Goal: Information Seeking & Learning: Learn about a topic

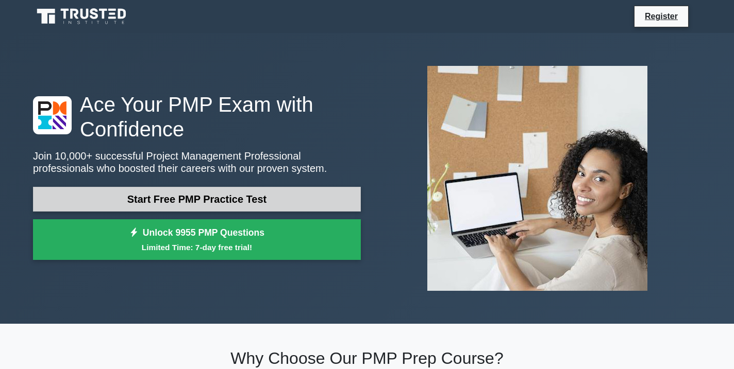
click at [197, 201] on link "Start Free PMP Practice Test" at bounding box center [197, 199] width 328 height 25
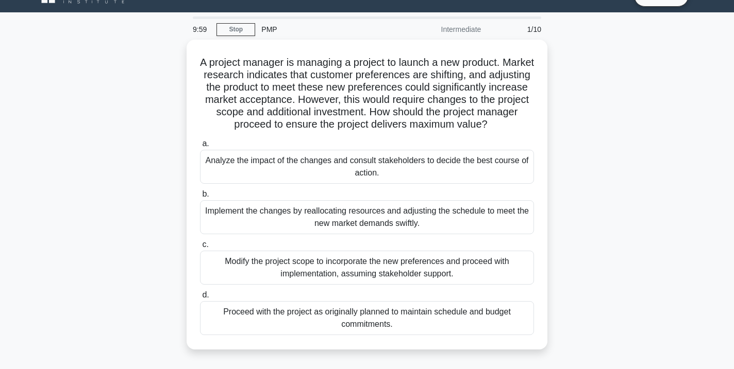
scroll to position [22, 0]
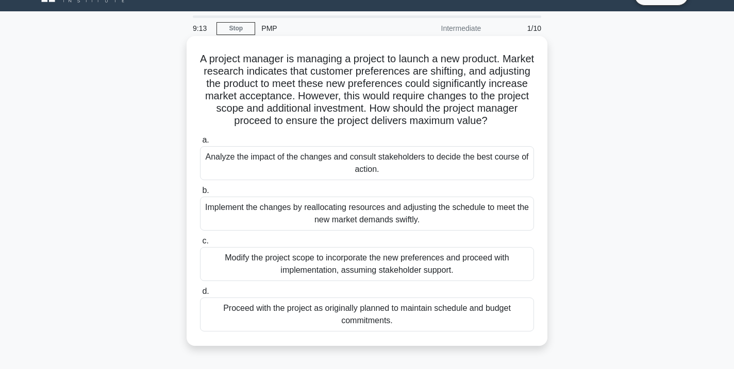
click at [374, 164] on div "Analyze the impact of the changes and consult stakeholders to decide the best c…" at bounding box center [367, 163] width 334 height 34
click at [200, 144] on input "a. Analyze the impact of the changes and consult stakeholders to decide the bes…" at bounding box center [200, 140] width 0 height 7
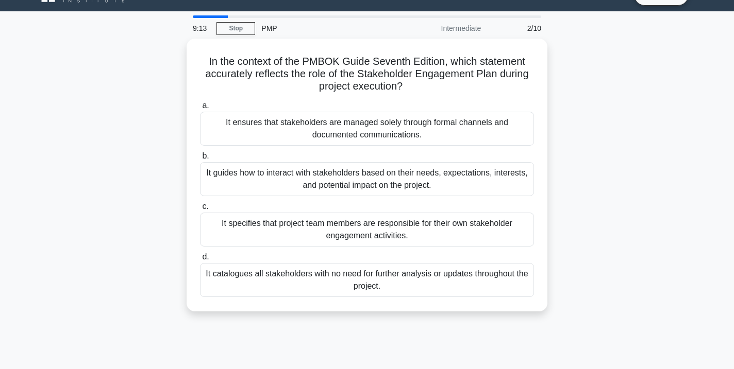
scroll to position [0, 0]
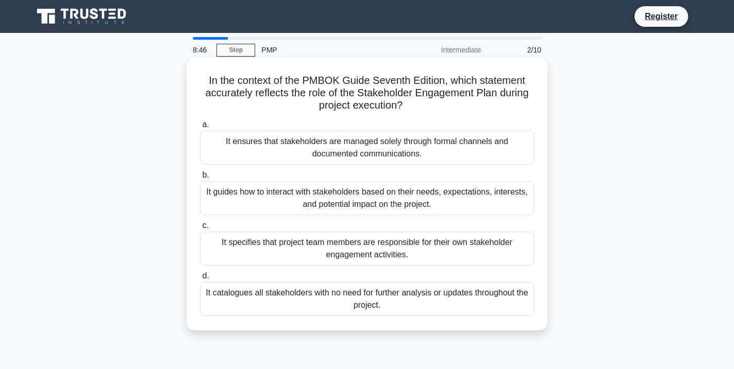
click at [414, 202] on div "It guides how to interact with stakeholders based on their needs, expectations,…" at bounding box center [367, 198] width 334 height 34
click at [200, 179] on input "b. It guides how to interact with stakeholders based on their needs, expectatio…" at bounding box center [200, 175] width 0 height 7
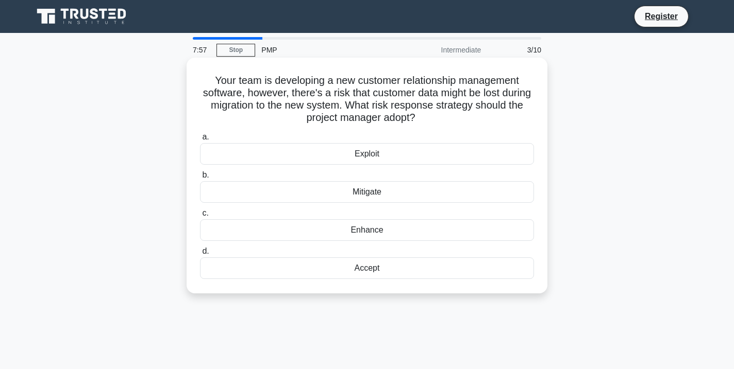
click at [394, 191] on div "Mitigate" at bounding box center [367, 192] width 334 height 22
click at [200, 179] on input "b. Mitigate" at bounding box center [200, 175] width 0 height 7
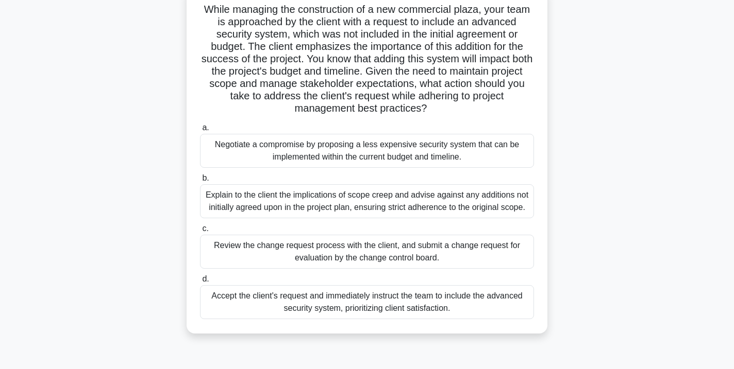
scroll to position [92, 0]
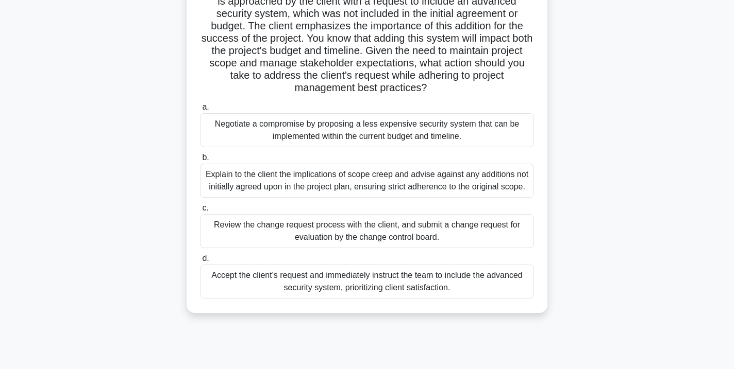
click at [420, 122] on div "Negotiate a compromise by proposing a less expensive security system that can b…" at bounding box center [367, 130] width 334 height 34
click at [200, 111] on input "a. Negotiate a compromise by proposing a less expensive security system that ca…" at bounding box center [200, 107] width 0 height 7
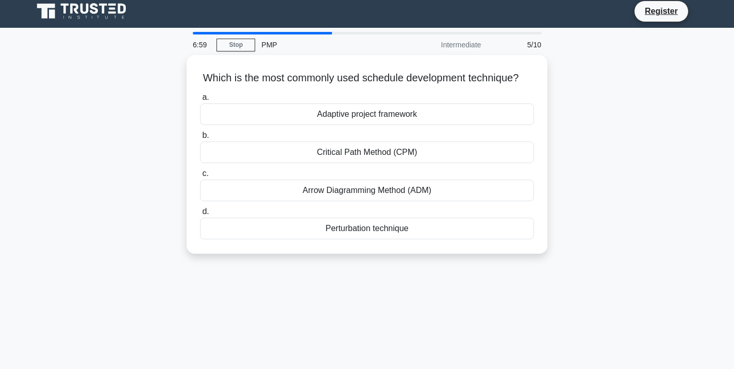
scroll to position [0, 0]
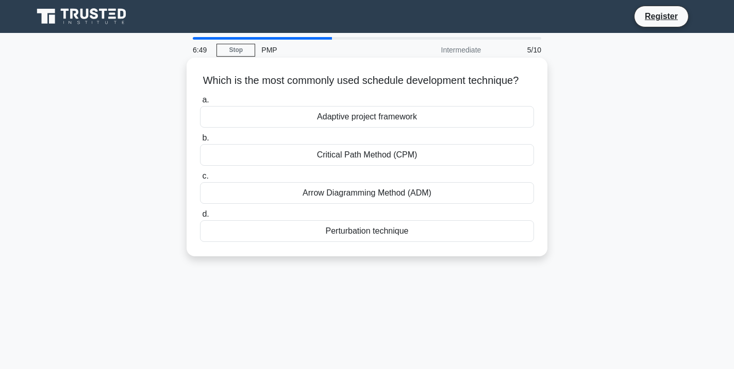
click at [383, 153] on div "Critical Path Method (CPM)" at bounding box center [367, 155] width 334 height 22
click at [200, 142] on input "b. Critical Path Method (CPM)" at bounding box center [200, 138] width 0 height 7
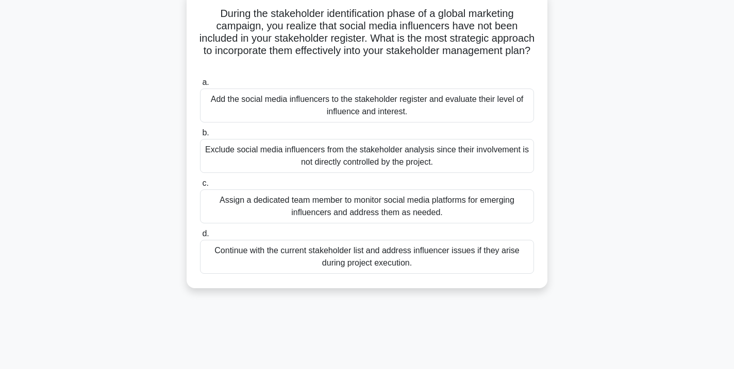
scroll to position [68, 0]
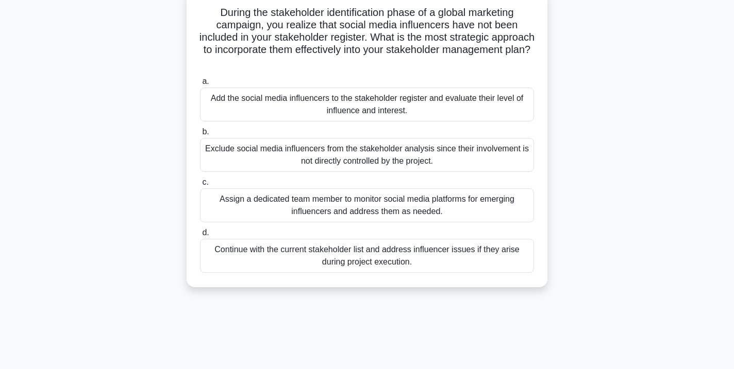
click at [413, 265] on div "Continue with the current stakeholder list and address influencer issues if the…" at bounding box center [367, 256] width 334 height 34
click at [200, 237] on input "d. Continue with the current stakeholder list and address influencer issues if …" at bounding box center [200, 233] width 0 height 7
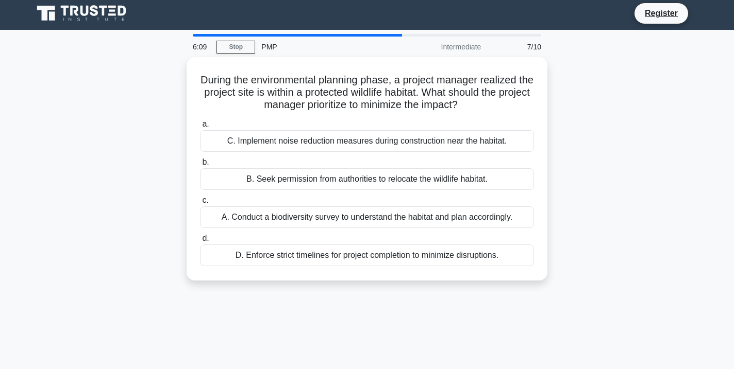
scroll to position [0, 0]
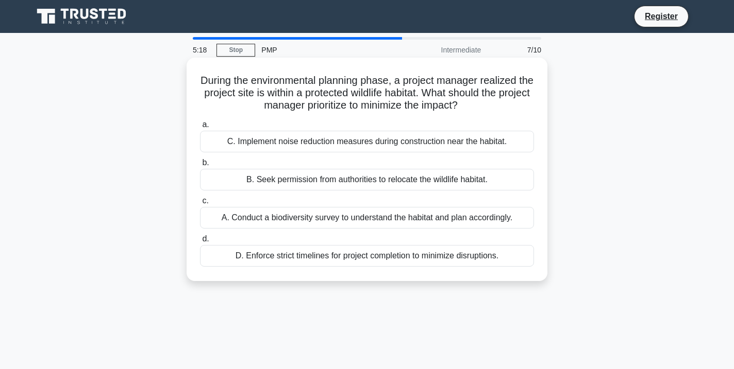
click at [425, 141] on div "C. Implement noise reduction measures during construction near the habitat." at bounding box center [367, 142] width 334 height 22
click at [200, 128] on input "a. C. Implement noise reduction measures during construction near the habitat." at bounding box center [200, 125] width 0 height 7
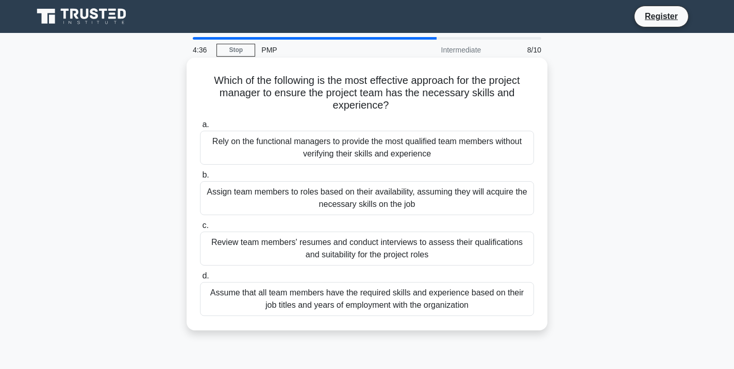
click at [402, 253] on div "Review team members' resumes and conduct interviews to assess their qualificati…" at bounding box center [367, 249] width 334 height 34
click at [200, 229] on input "c. Review team members' resumes and conduct interviews to assess their qualific…" at bounding box center [200, 226] width 0 height 7
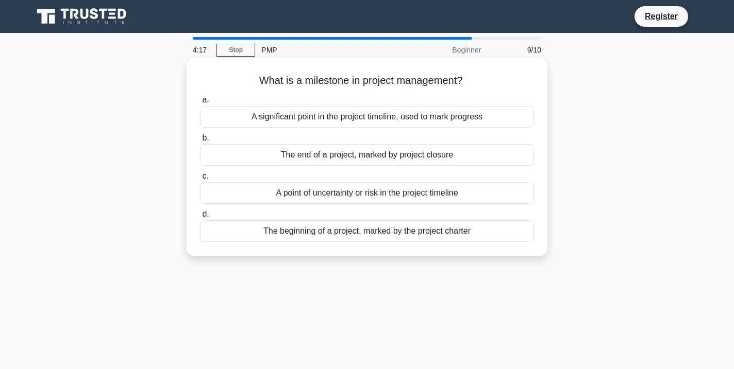
click at [348, 123] on div "A significant point in the project timeline, used to mark progress" at bounding box center [367, 117] width 334 height 22
click at [200, 104] on input "a. A significant point in the project timeline, used to mark progress" at bounding box center [200, 100] width 0 height 7
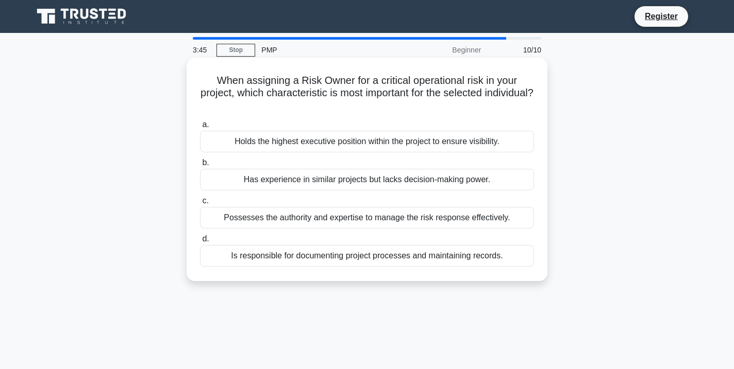
click at [459, 220] on div "Possesses the authority and expertise to manage the risk response effectively." at bounding box center [367, 218] width 334 height 22
click at [200, 205] on input "c. Possesses the authority and expertise to manage the risk response effectivel…" at bounding box center [200, 201] width 0 height 7
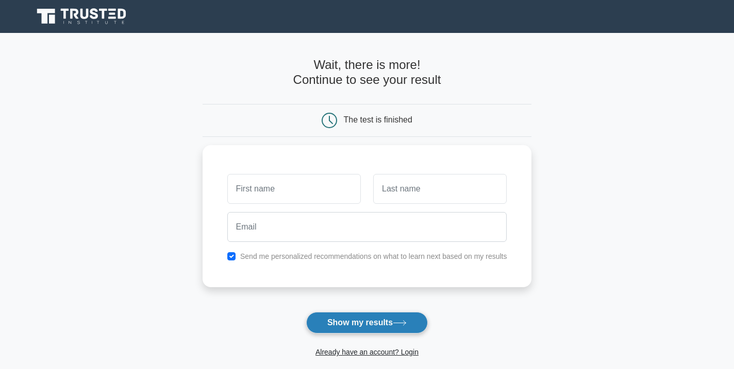
click at [358, 320] on button "Show my results" at bounding box center [367, 323] width 122 height 22
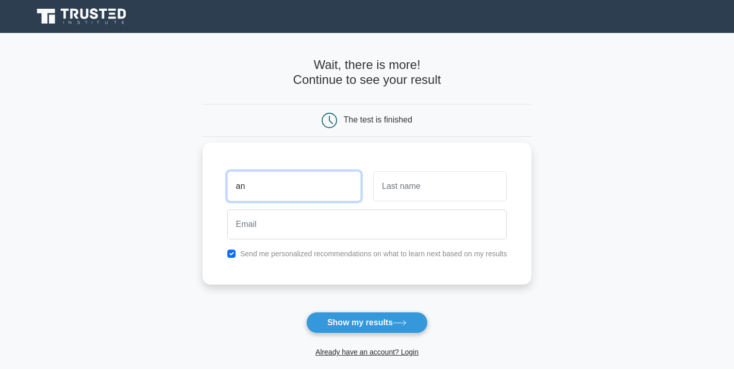
type input "a"
type input "john"
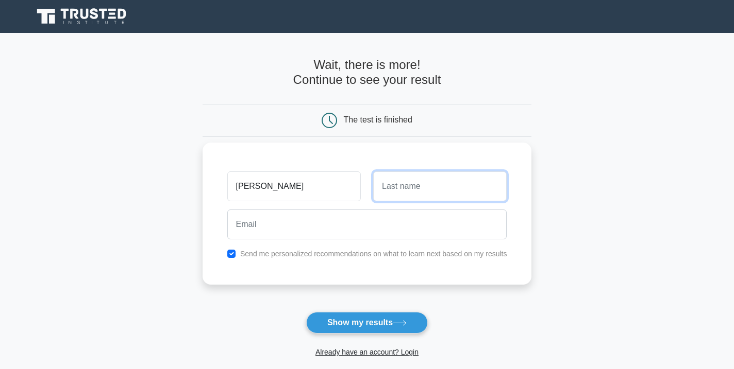
click at [416, 183] on input "text" at bounding box center [439, 187] width 133 height 30
type input "smith"
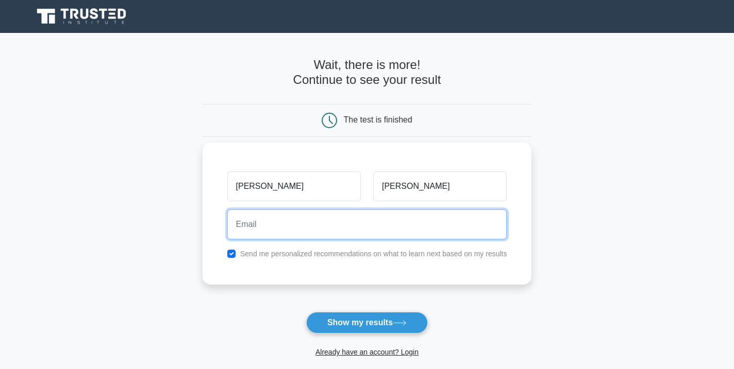
click at [359, 231] on input "email" at bounding box center [367, 225] width 280 height 30
type input "johnsmith@yahoo.com"
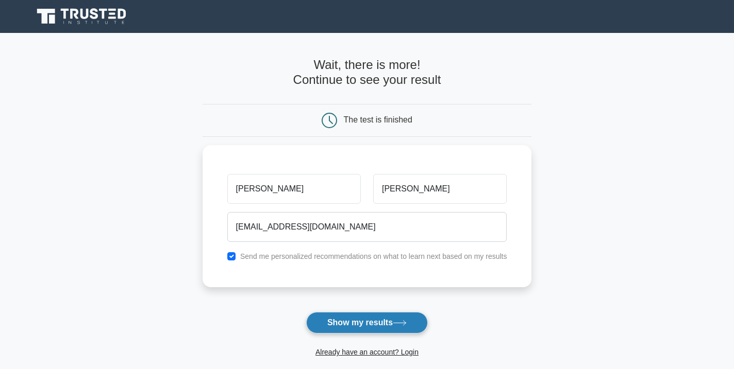
click at [375, 324] on button "Show my results" at bounding box center [367, 323] width 122 height 22
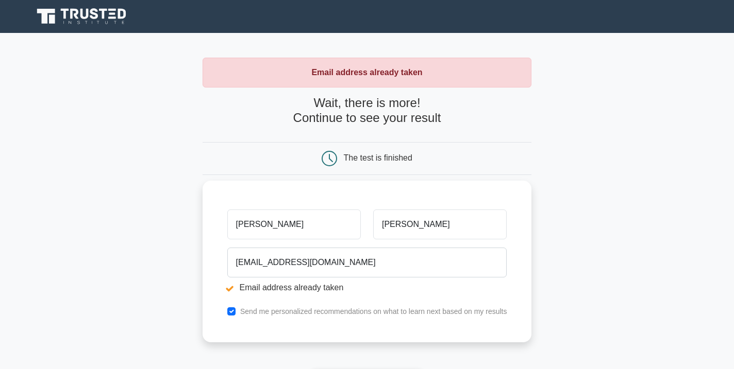
click at [259, 223] on input "john" at bounding box center [293, 225] width 133 height 30
type input "j"
type input "johnny"
click at [420, 227] on input "smith" at bounding box center [439, 225] width 133 height 30
type input "s"
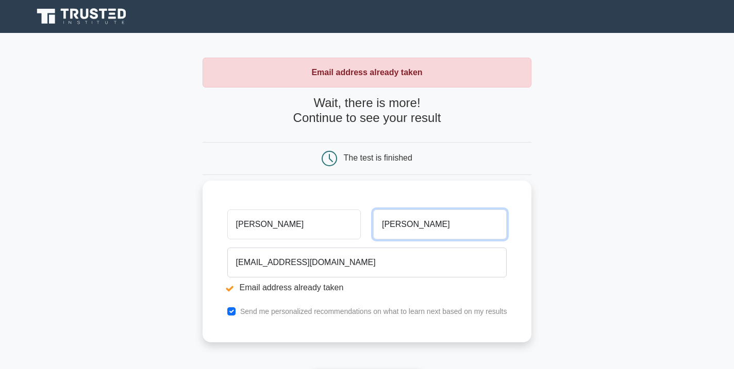
type input "john"
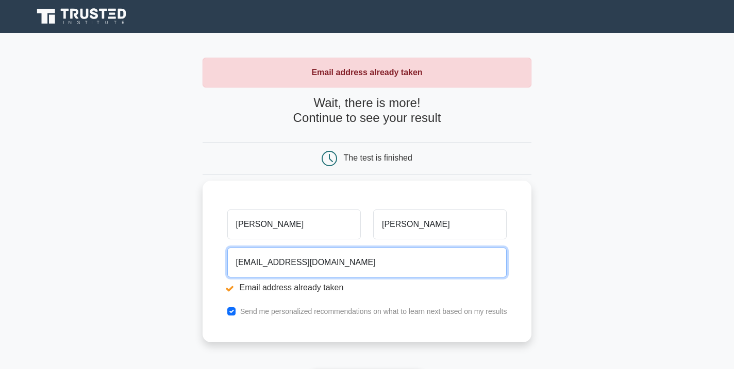
click at [273, 262] on input "johnsmith@yahoo.com" at bounding box center [367, 263] width 280 height 30
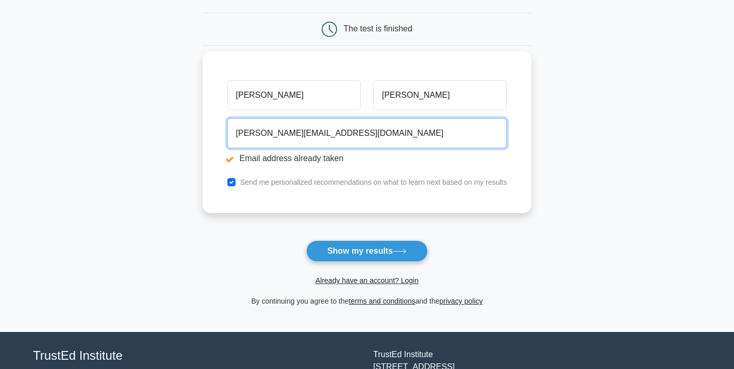
scroll to position [141, 0]
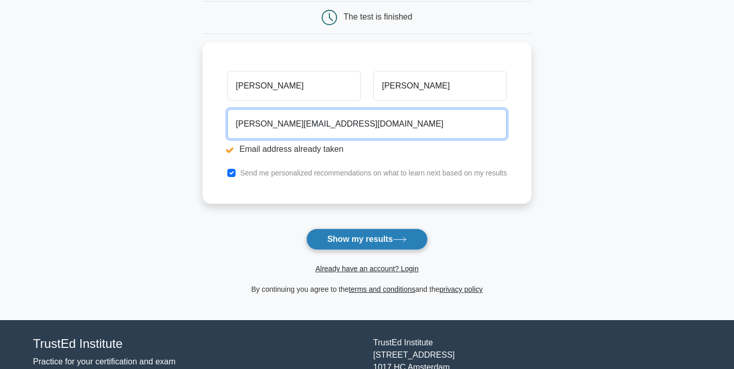
type input "johnnyjohn@yahoo.com"
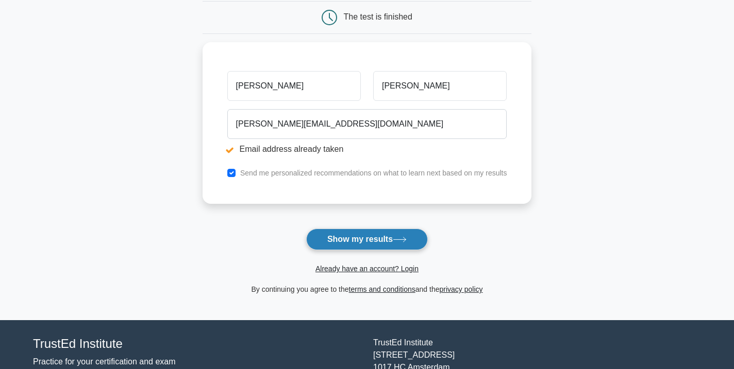
click at [357, 237] on button "Show my results" at bounding box center [367, 240] width 122 height 22
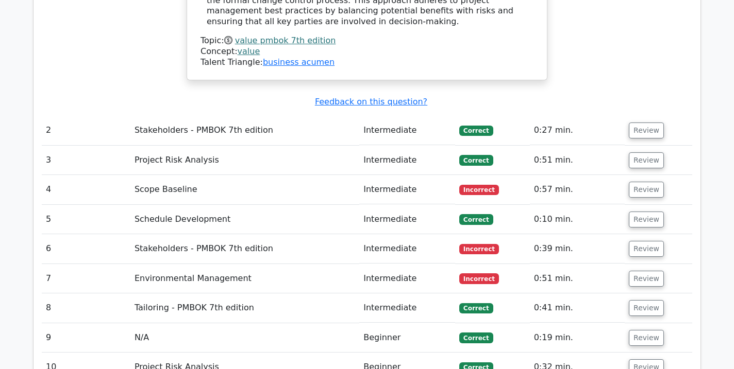
scroll to position [1352, 0]
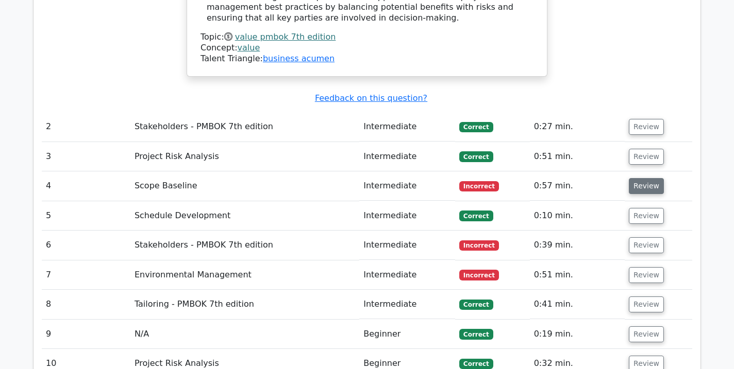
click at [644, 178] on button "Review" at bounding box center [646, 186] width 35 height 16
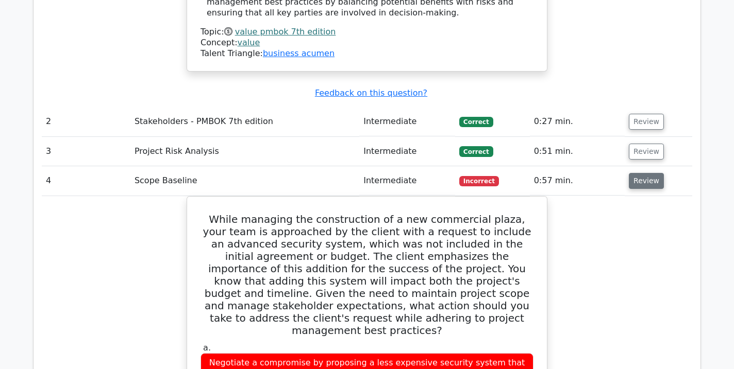
scroll to position [1359, 0]
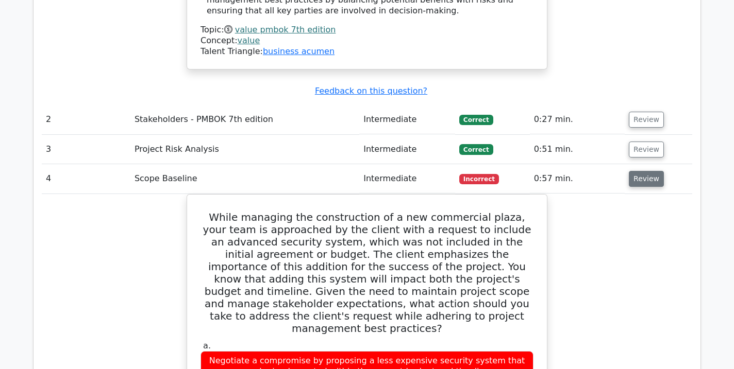
click at [631, 171] on button "Review" at bounding box center [646, 179] width 35 height 16
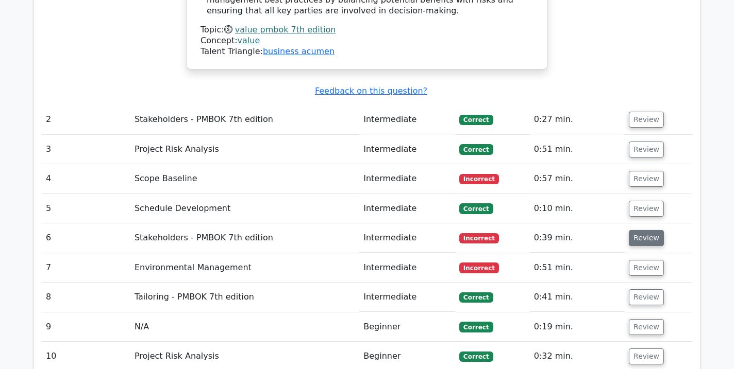
click at [641, 230] on button "Review" at bounding box center [646, 238] width 35 height 16
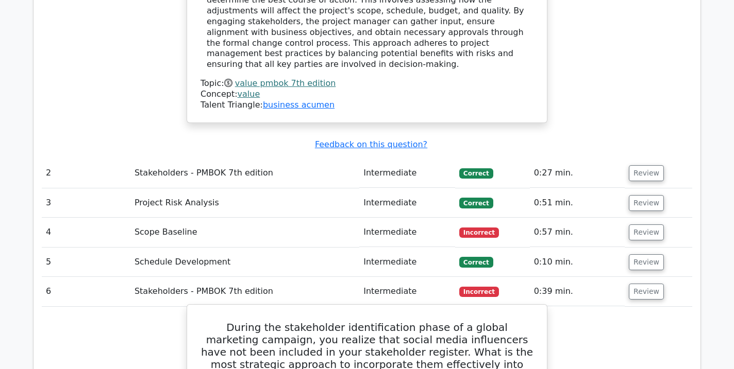
scroll to position [1303, 0]
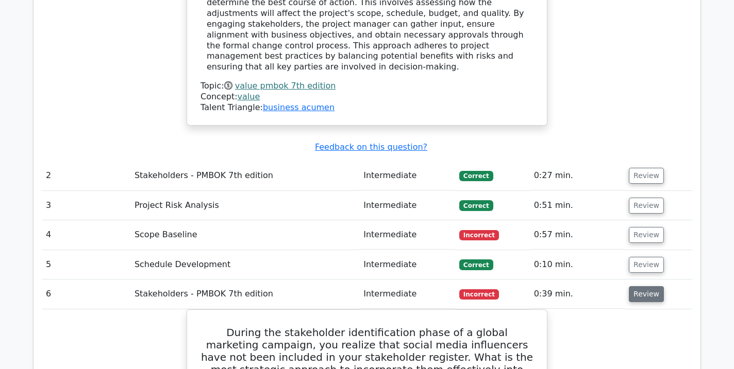
click at [642, 286] on button "Review" at bounding box center [646, 294] width 35 height 16
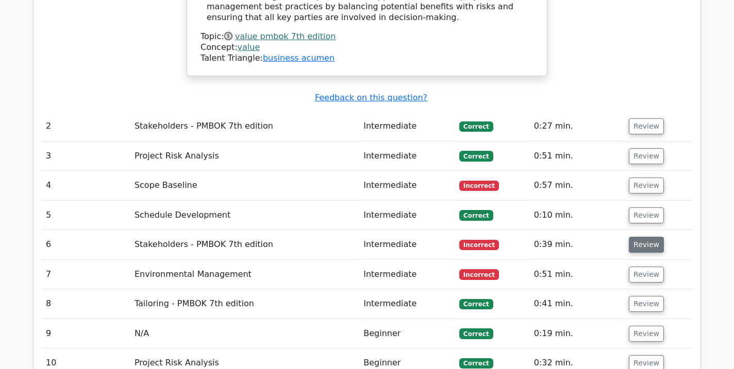
scroll to position [1353, 0]
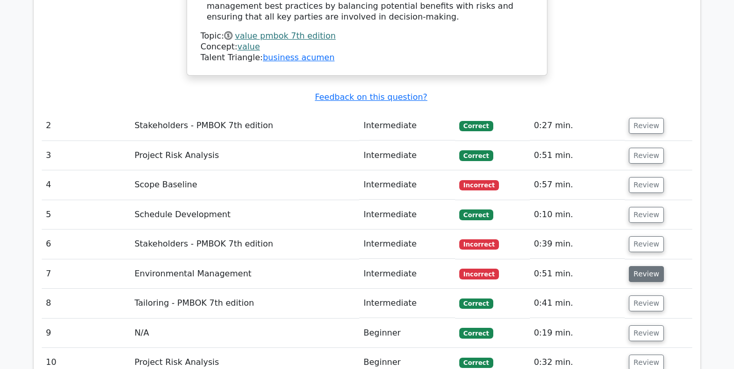
click at [646, 266] on button "Review" at bounding box center [646, 274] width 35 height 16
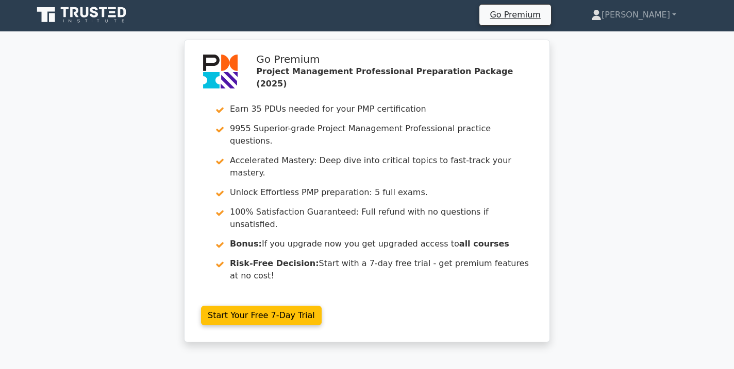
scroll to position [0, 0]
